Goal: Task Accomplishment & Management: Manage account settings

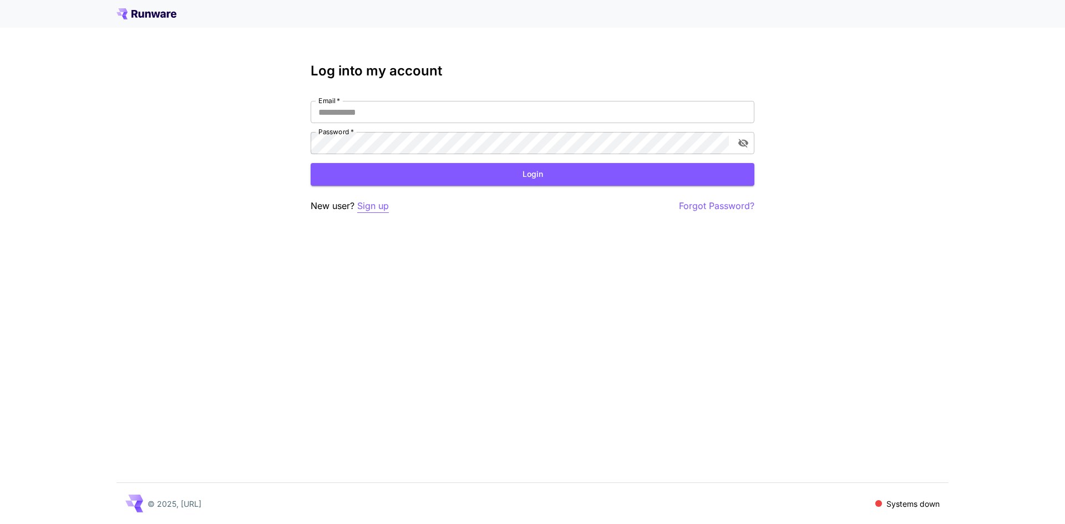
click at [369, 208] on p "Sign up" at bounding box center [373, 206] width 32 height 14
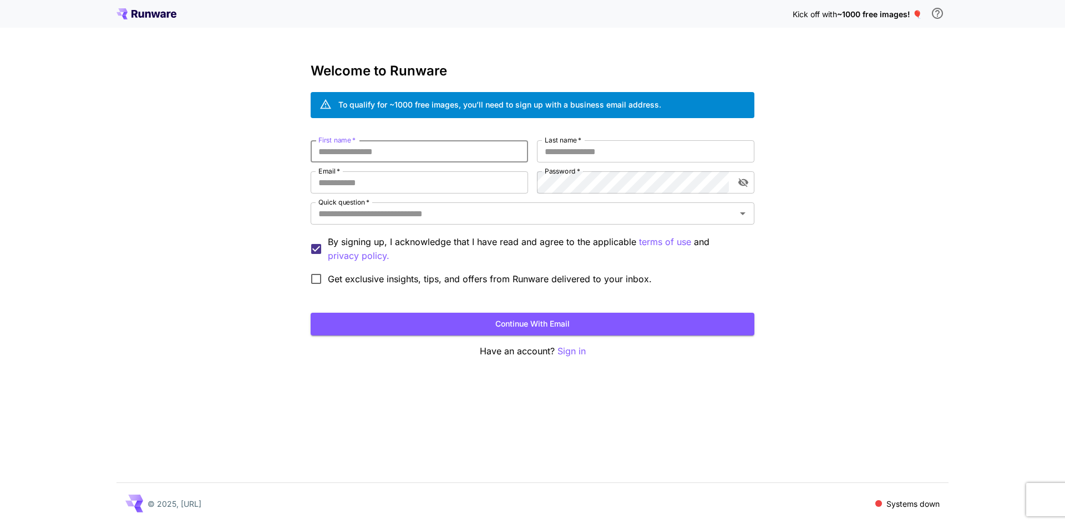
click at [348, 151] on input "First name   *" at bounding box center [419, 151] width 217 height 22
type input "******"
click at [604, 148] on input "Last name   *" at bounding box center [645, 151] width 217 height 22
type input "******"
click at [429, 187] on input "Email   *" at bounding box center [419, 182] width 217 height 22
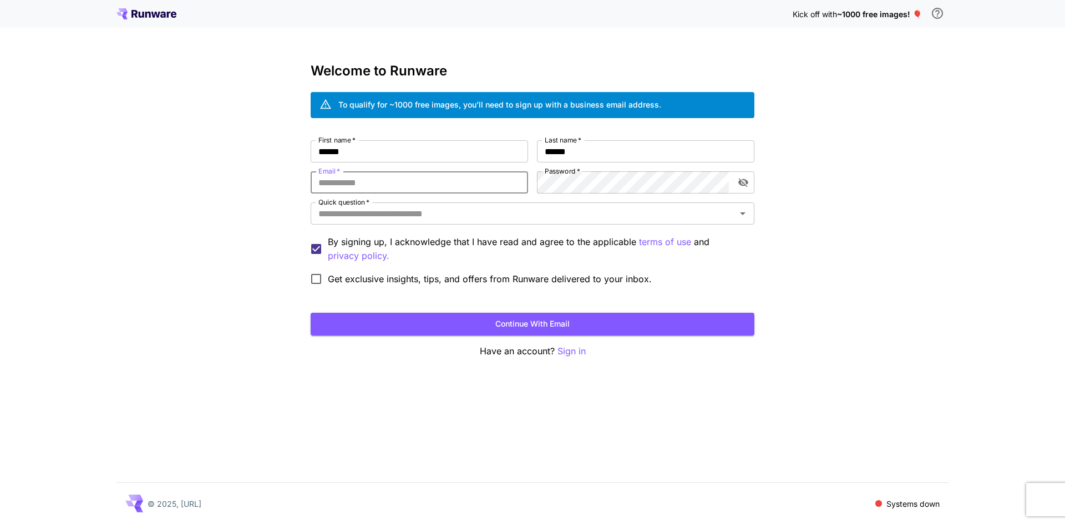
type input "**********"
click at [733, 274] on div "Get exclusive insights, tips, and offers from Runware delivered to your inbox." at bounding box center [533, 278] width 444 height 23
click at [740, 215] on icon "Open" at bounding box center [742, 213] width 13 height 13
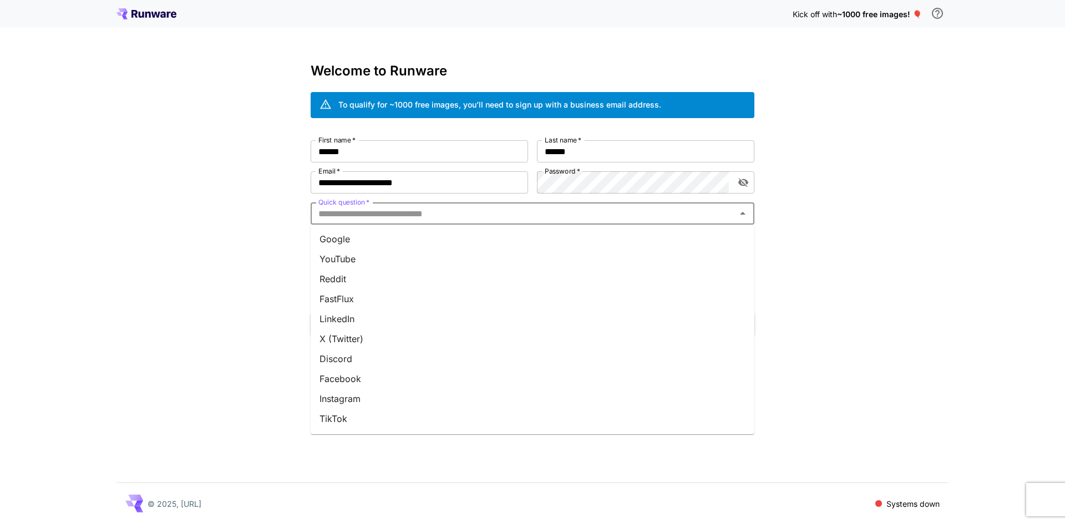
click at [703, 261] on li "YouTube" at bounding box center [533, 259] width 444 height 20
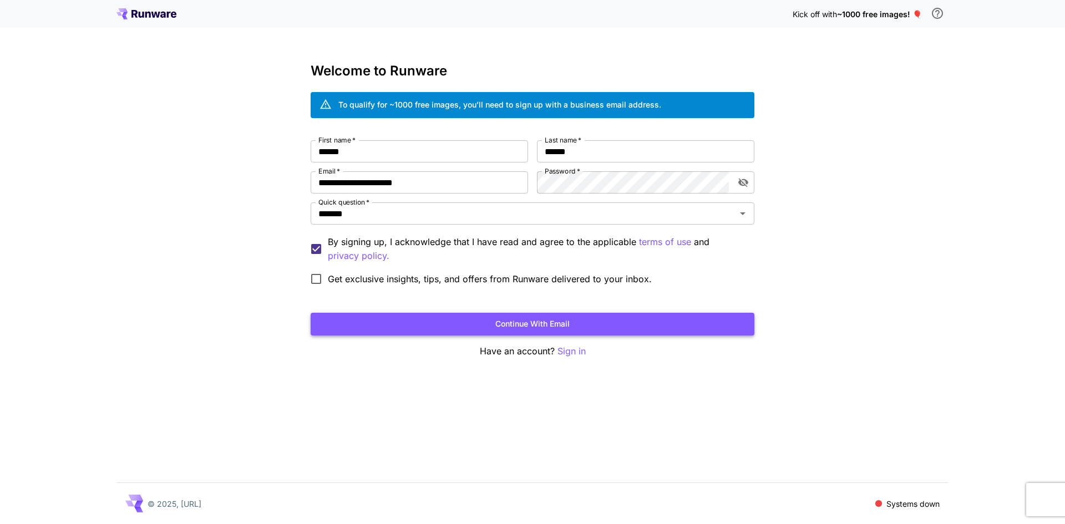
click at [534, 330] on button "Continue with email" at bounding box center [533, 324] width 444 height 23
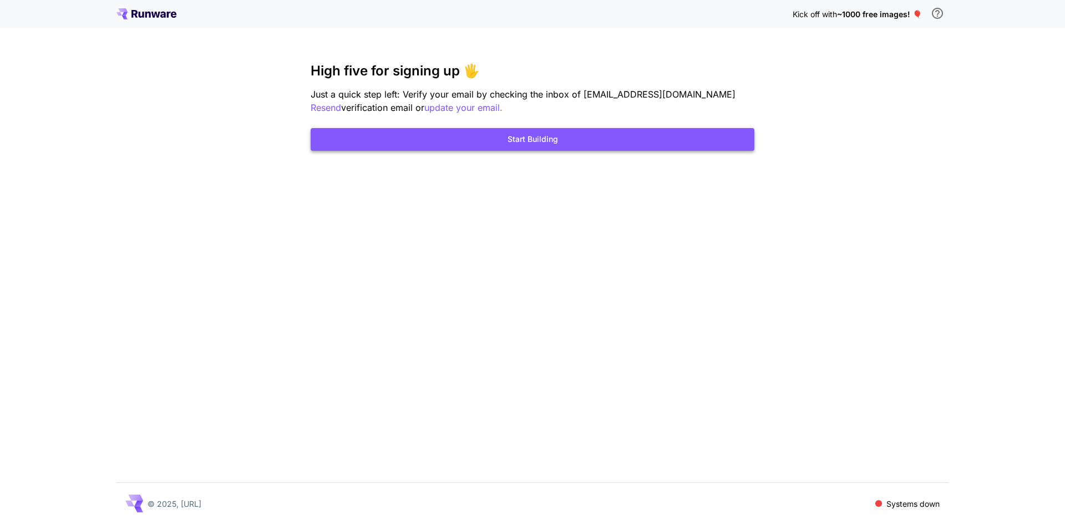
click at [532, 138] on button "Start Building" at bounding box center [533, 139] width 444 height 23
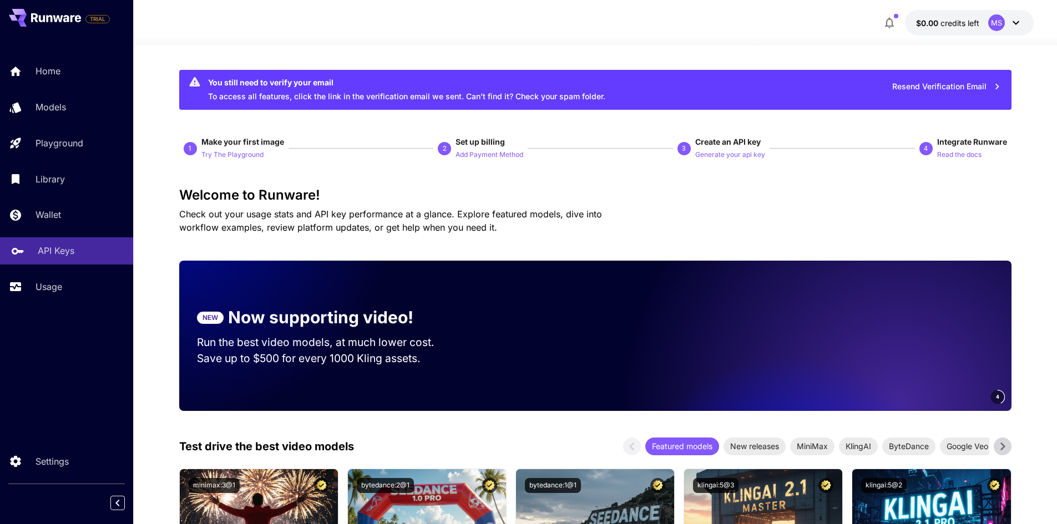
click at [75, 254] on div "API Keys" at bounding box center [81, 250] width 87 height 13
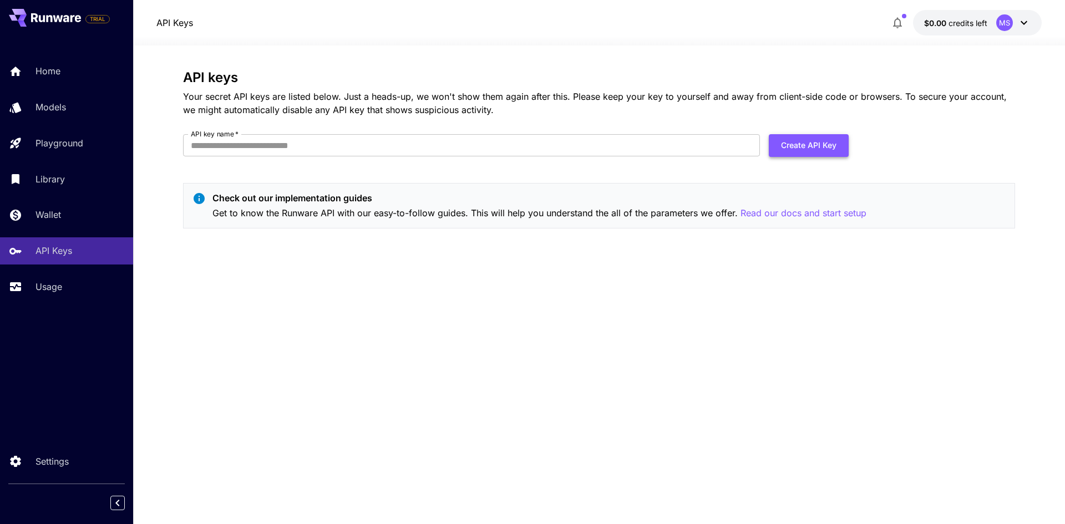
click at [787, 150] on button "Create API Key" at bounding box center [809, 145] width 80 height 23
click at [214, 146] on input "API key name   *" at bounding box center [471, 145] width 577 height 22
type input "**********"
click at [790, 146] on button "Create API Key" at bounding box center [809, 145] width 80 height 23
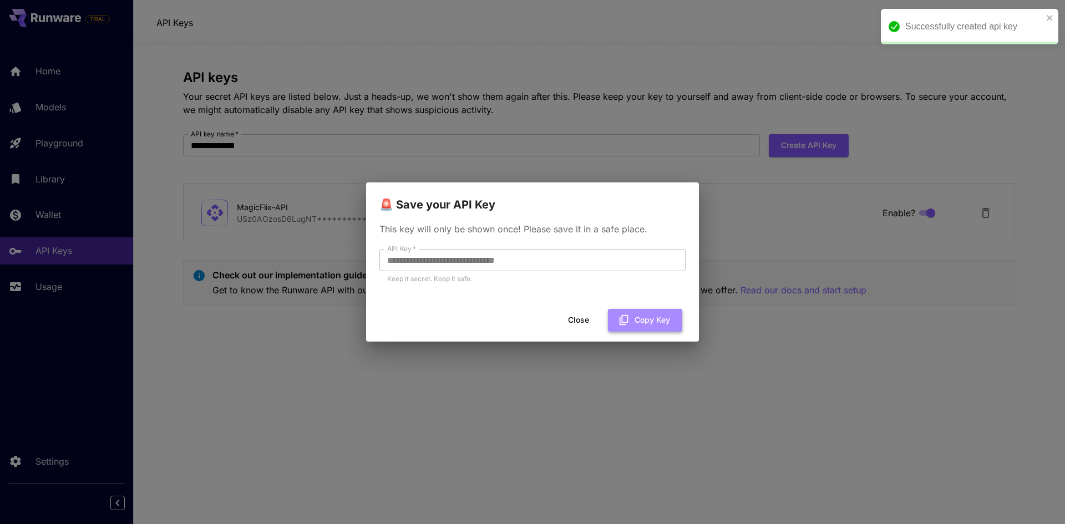
click at [657, 323] on button "Copy Key" at bounding box center [645, 320] width 74 height 23
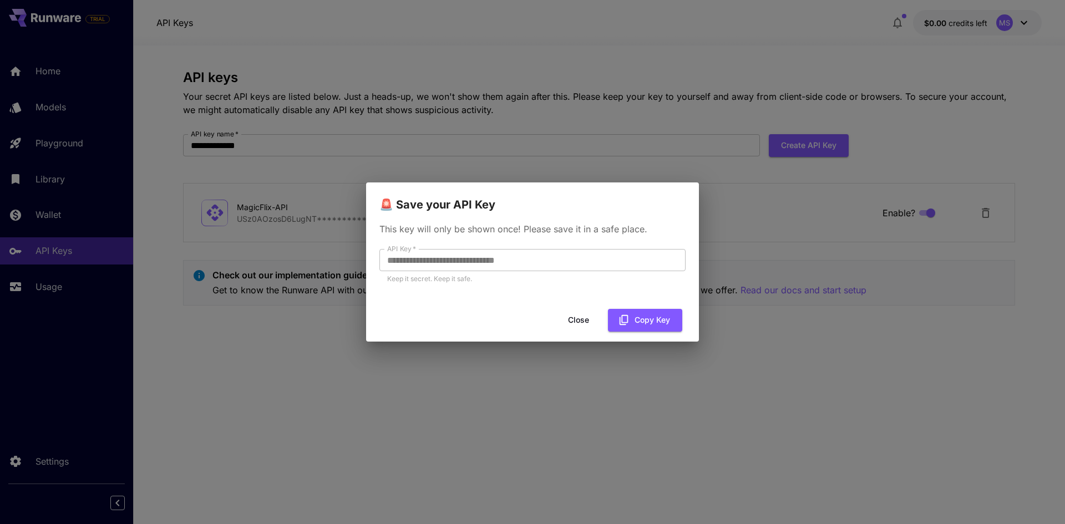
click at [583, 321] on button "Close" at bounding box center [579, 320] width 50 height 23
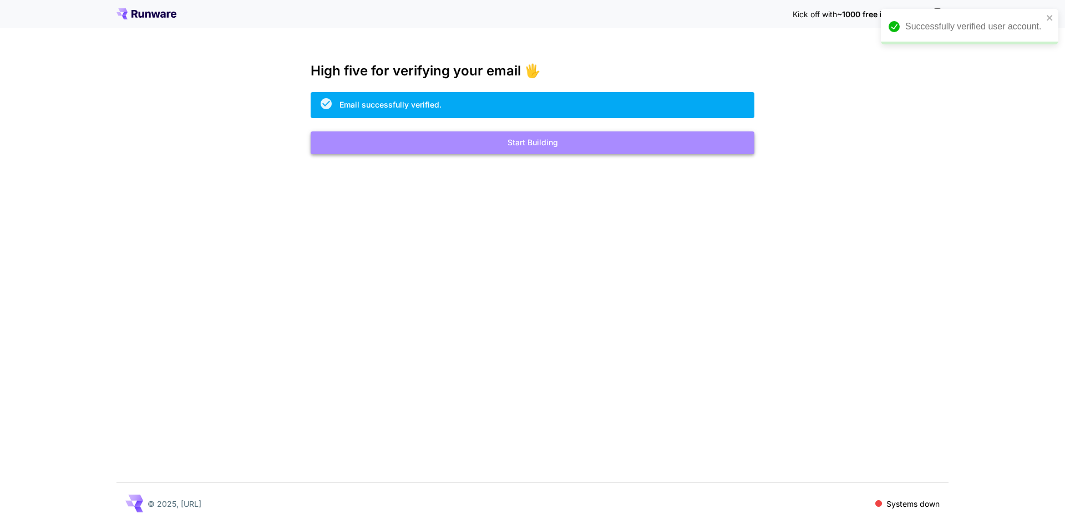
click at [522, 143] on button "Start Building" at bounding box center [533, 142] width 444 height 23
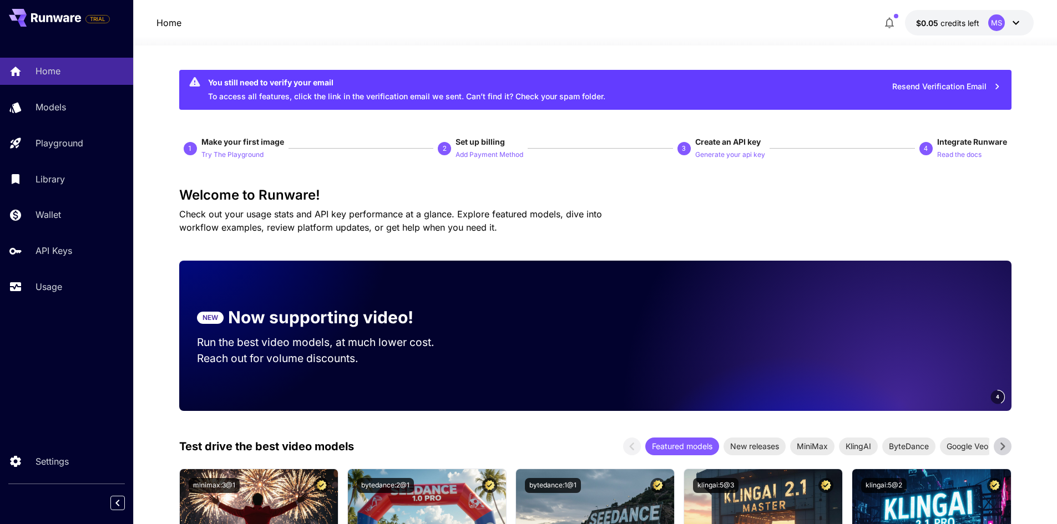
click at [1013, 26] on icon at bounding box center [1015, 22] width 13 height 13
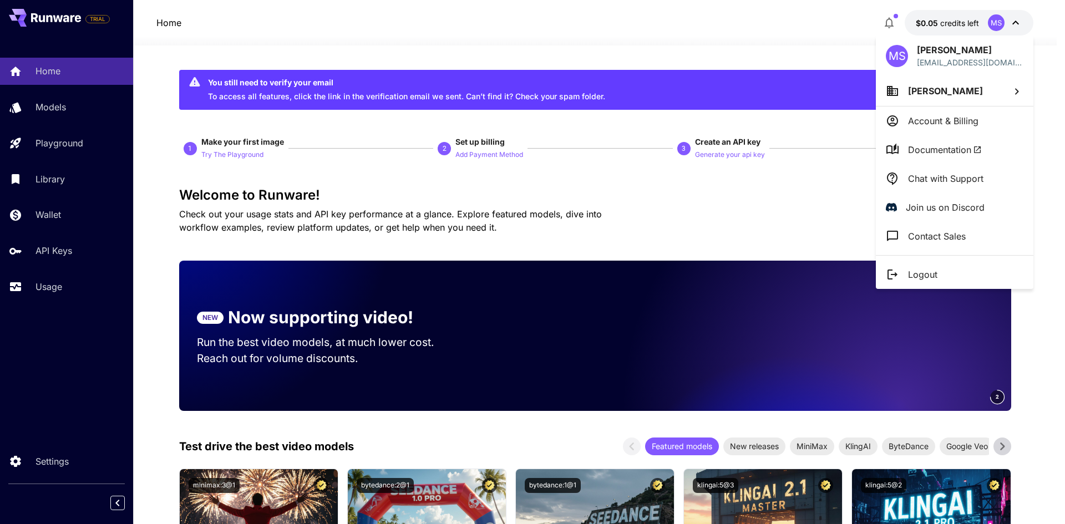
click at [972, 120] on p "Account & Billing" at bounding box center [943, 120] width 70 height 13
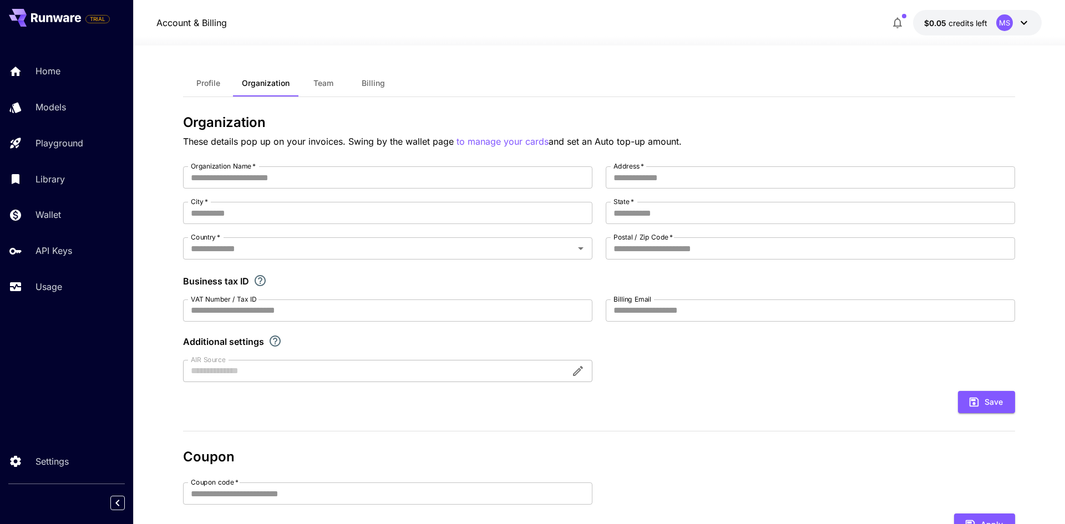
type input "**********"
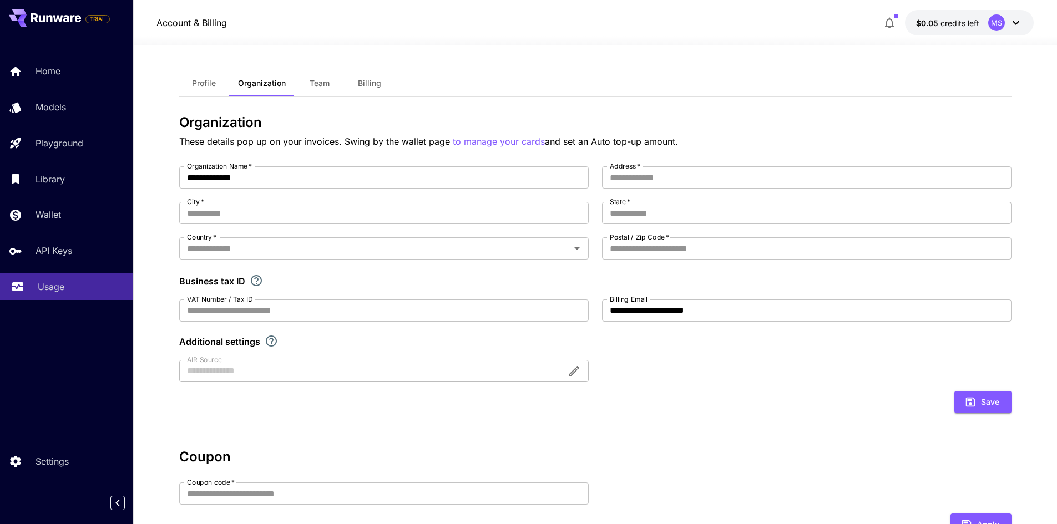
click at [64, 287] on p "Usage" at bounding box center [51, 286] width 27 height 13
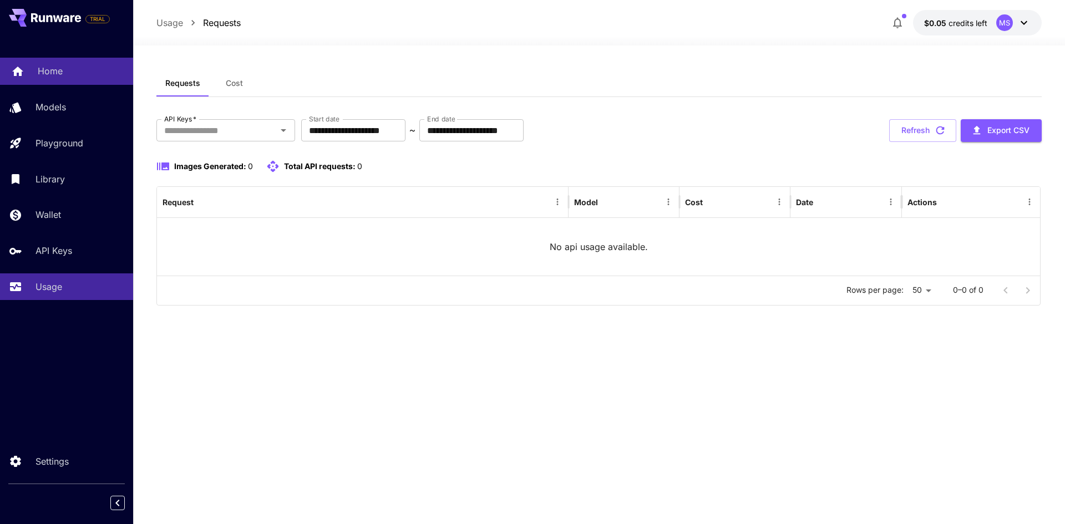
click at [72, 77] on div "Home" at bounding box center [81, 70] width 87 height 13
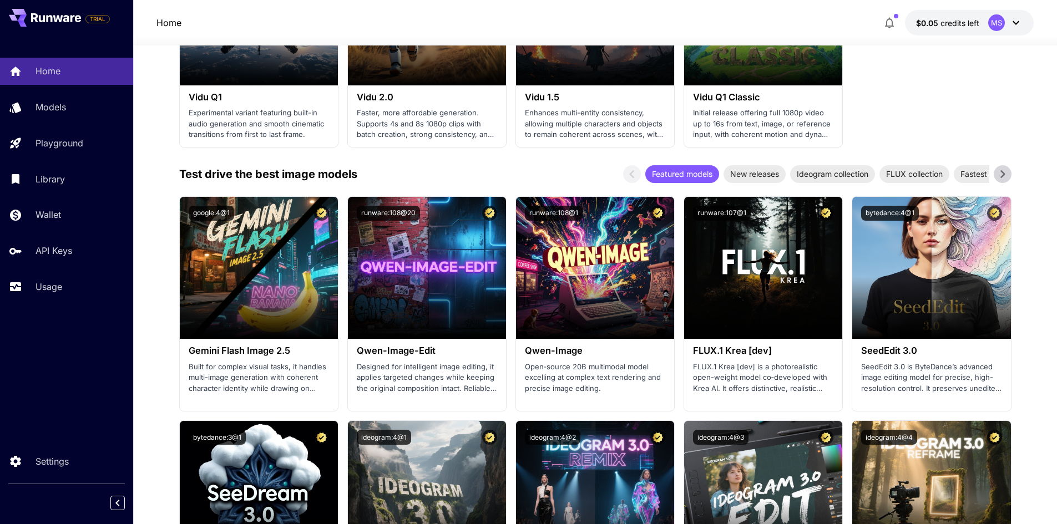
scroll to position [1221, 0]
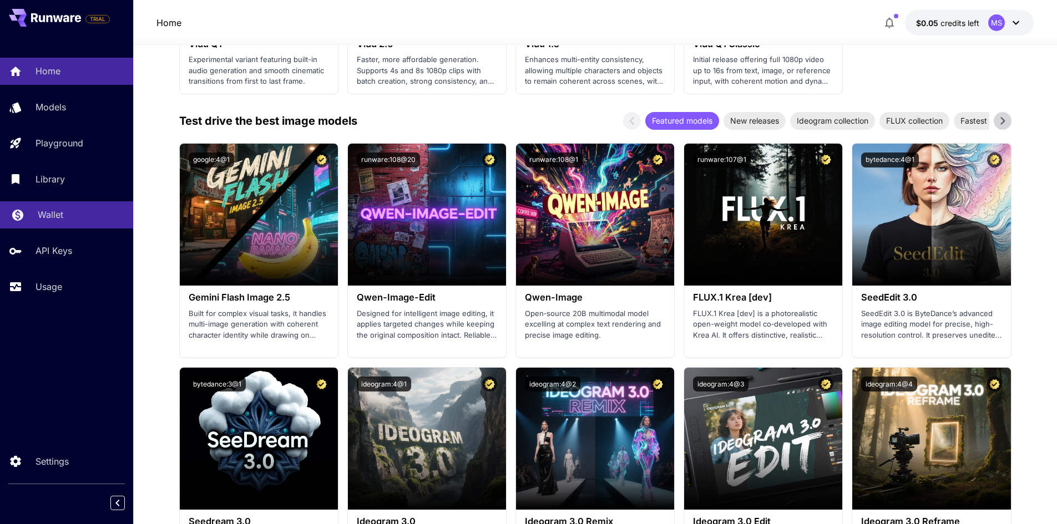
click at [70, 217] on div "Wallet" at bounding box center [81, 214] width 87 height 13
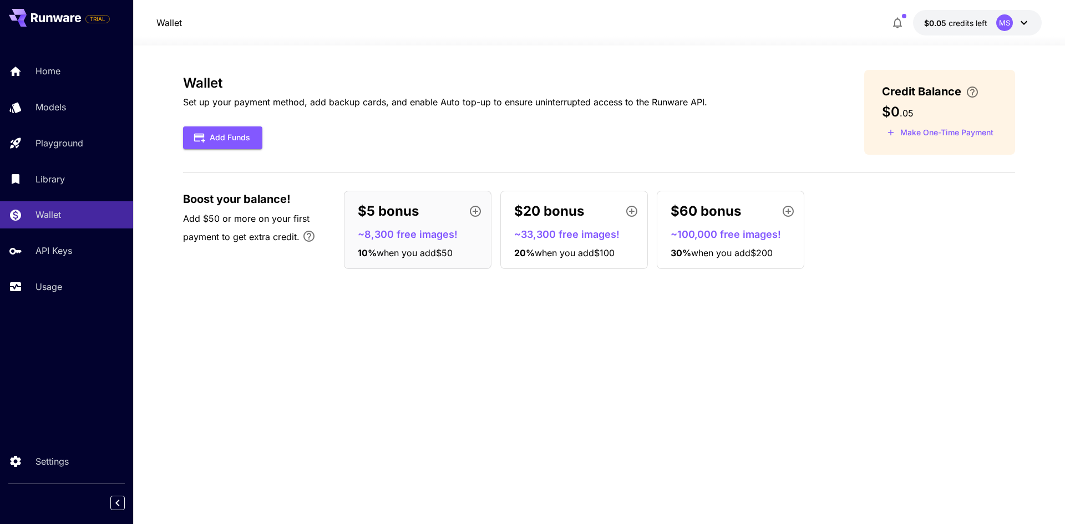
click at [1019, 22] on icon at bounding box center [1024, 22] width 13 height 13
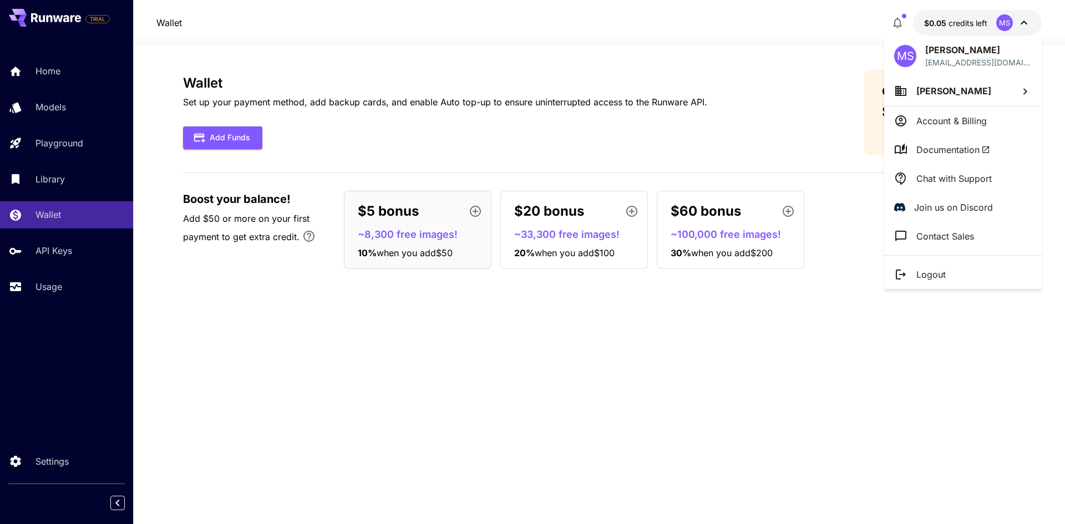
click at [948, 275] on li "Logout" at bounding box center [963, 274] width 158 height 29
